Goal: Go to known website: Access a specific website the user already knows

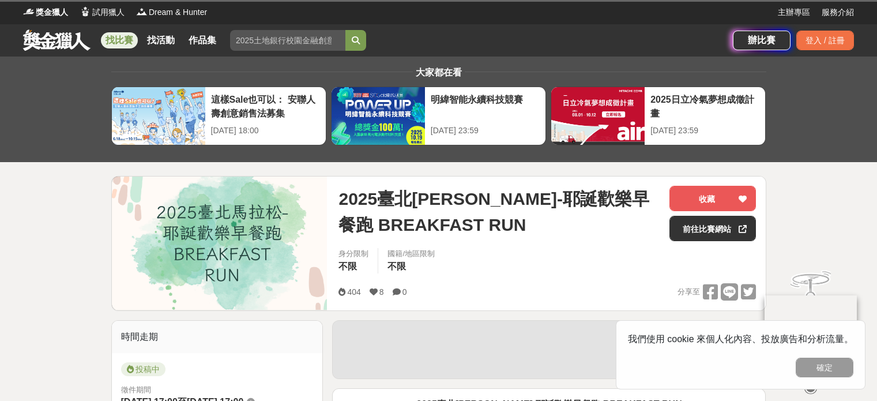
click at [814, 366] on button "確定" at bounding box center [825, 368] width 58 height 20
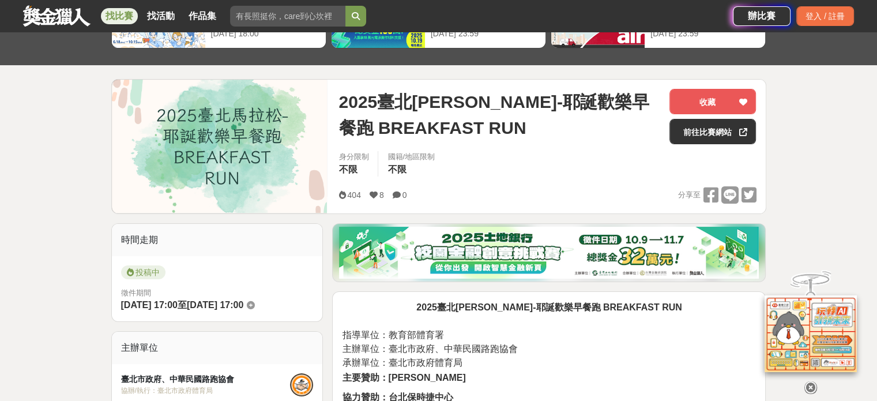
scroll to position [115, 0]
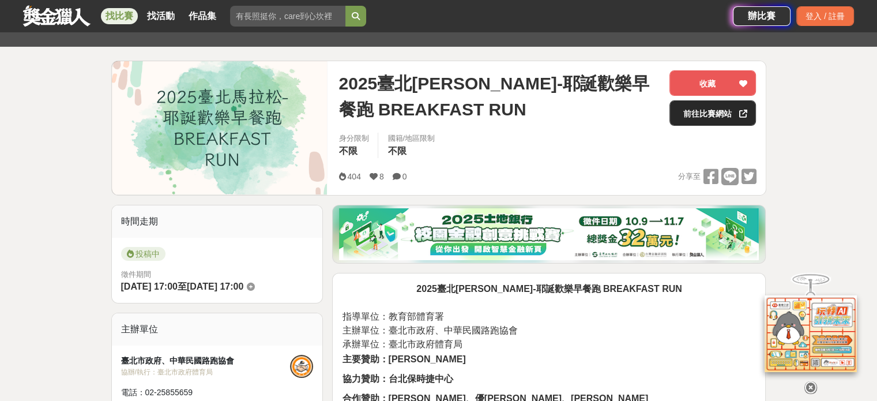
click at [723, 119] on link "前往比賽網站" at bounding box center [712, 112] width 86 height 25
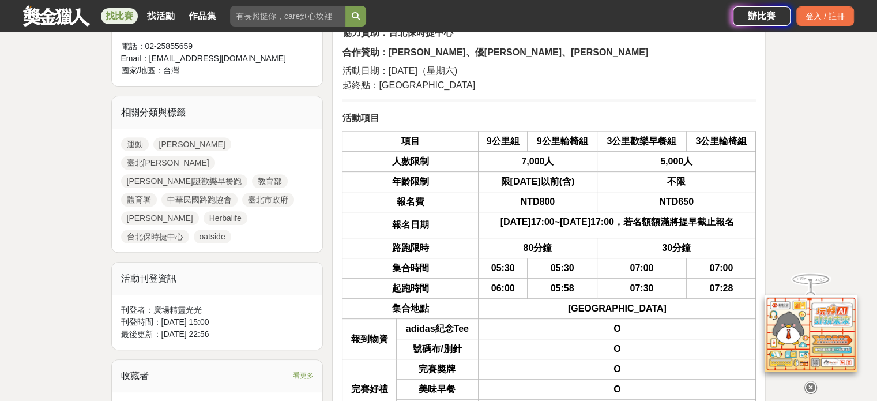
scroll to position [0, 0]
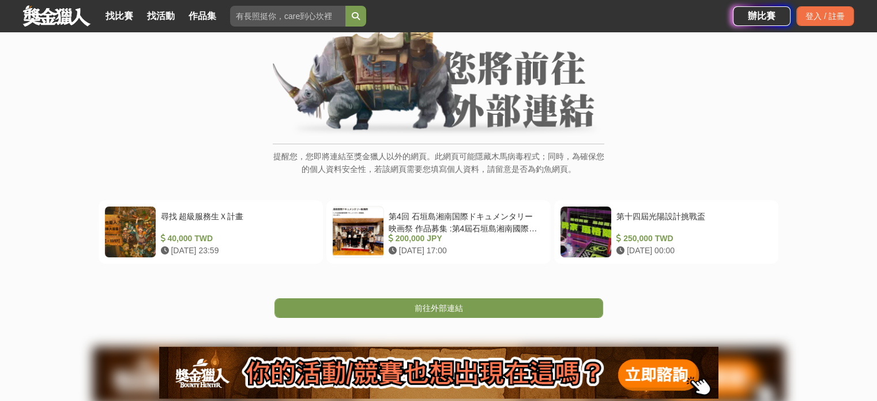
scroll to position [115, 0]
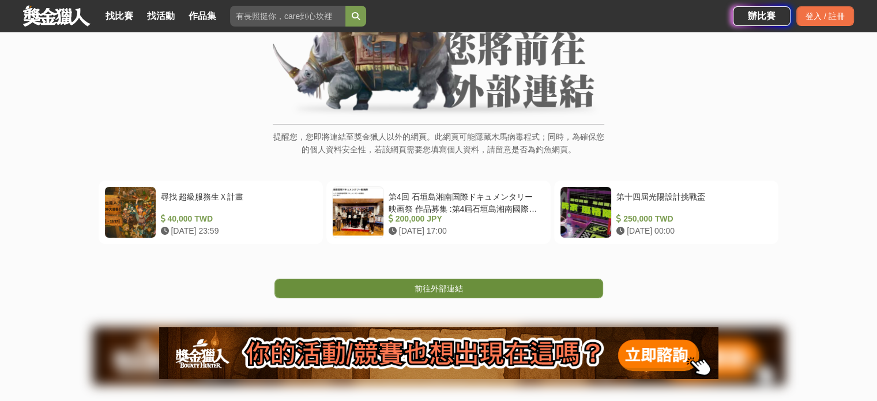
click at [432, 284] on span "前往外部連結" at bounding box center [439, 288] width 48 height 9
